Goal: Transaction & Acquisition: Purchase product/service

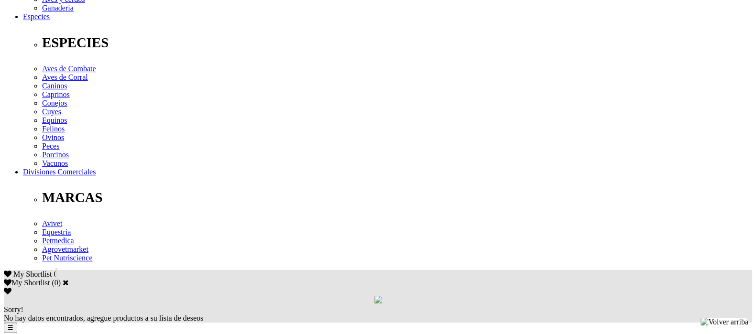
drag, startPoint x: 301, startPoint y: 186, endPoint x: 275, endPoint y: 195, distance: 27.2
